Goal: Task Accomplishment & Management: Manage account settings

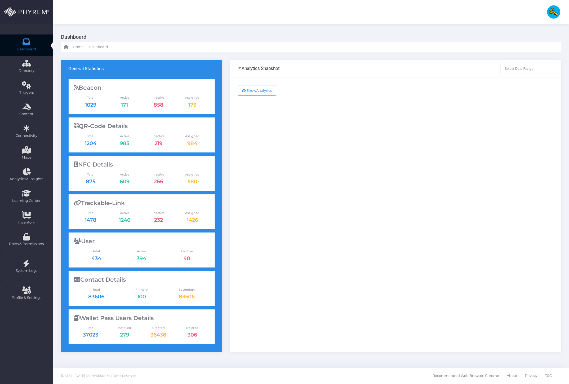
type input "03-08-2025 - 03-09-2025"
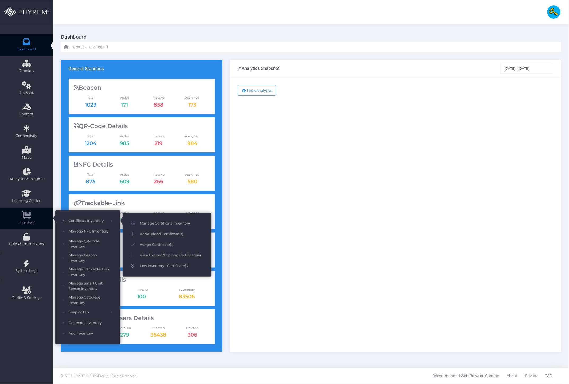
click at [158, 264] on span "Low Inventory - Certificate(s)" at bounding box center [172, 265] width 64 height 7
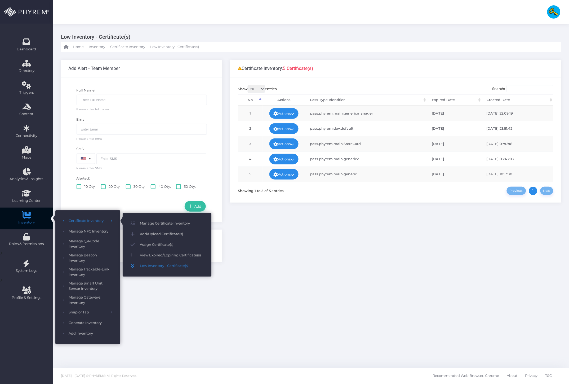
click at [150, 257] on span "View Expired/Expiring Certificate(s)" at bounding box center [172, 255] width 64 height 7
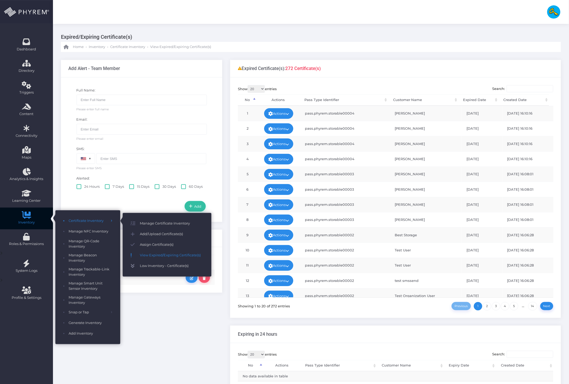
click at [163, 267] on span "Low Inventory - Certificate(s)" at bounding box center [172, 265] width 64 height 7
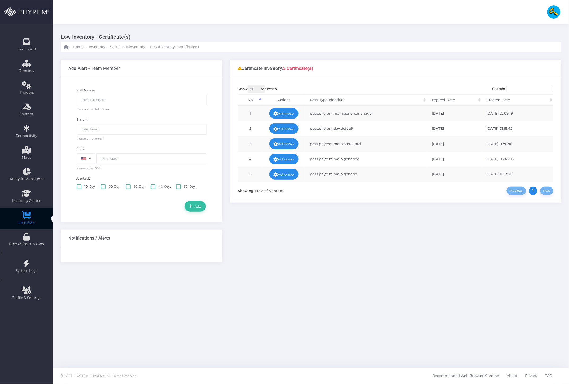
drag, startPoint x: 399, startPoint y: 261, endPoint x: 399, endPoint y: 256, distance: 4.5
click at [399, 261] on div "Certificate Inventory: 5 Certificate(s) Show 20 100 300 500 1,000 entries Searc…" at bounding box center [395, 165] width 339 height 210
click at [120, 101] on input "text" at bounding box center [142, 100] width 130 height 11
type input "dasdc"
click at [109, 128] on input "text" at bounding box center [142, 129] width 130 height 11
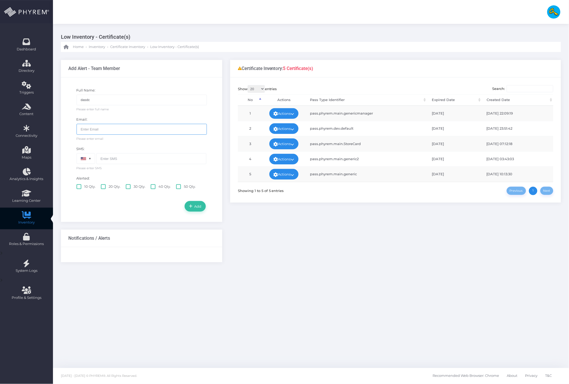
type input "[EMAIL_ADDRESS][DOMAIN_NAME]"
click at [131, 159] on input "text" at bounding box center [151, 158] width 110 height 11
type input "1231232132"
click at [109, 188] on label "20 Qty." at bounding box center [111, 186] width 20 height 5
click at [109, 187] on input "20 Qty." at bounding box center [110, 185] width 3 height 3
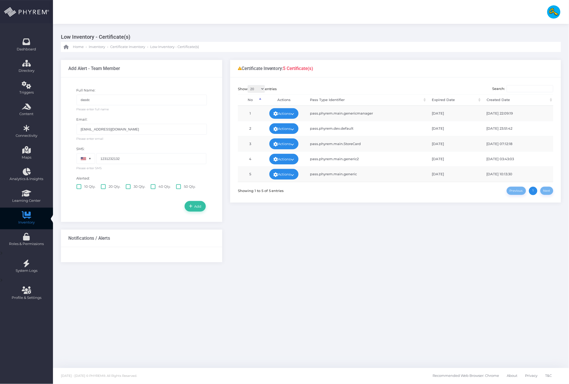
checkbox input "true"
click at [203, 211] on link "Add" at bounding box center [195, 206] width 21 height 11
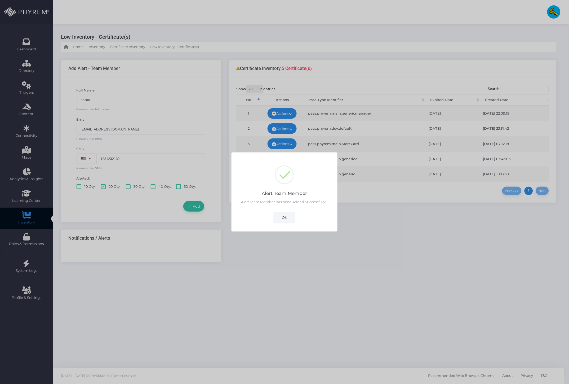
click at [288, 217] on button "OK" at bounding box center [285, 217] width 22 height 11
